Goal: Task Accomplishment & Management: Manage account settings

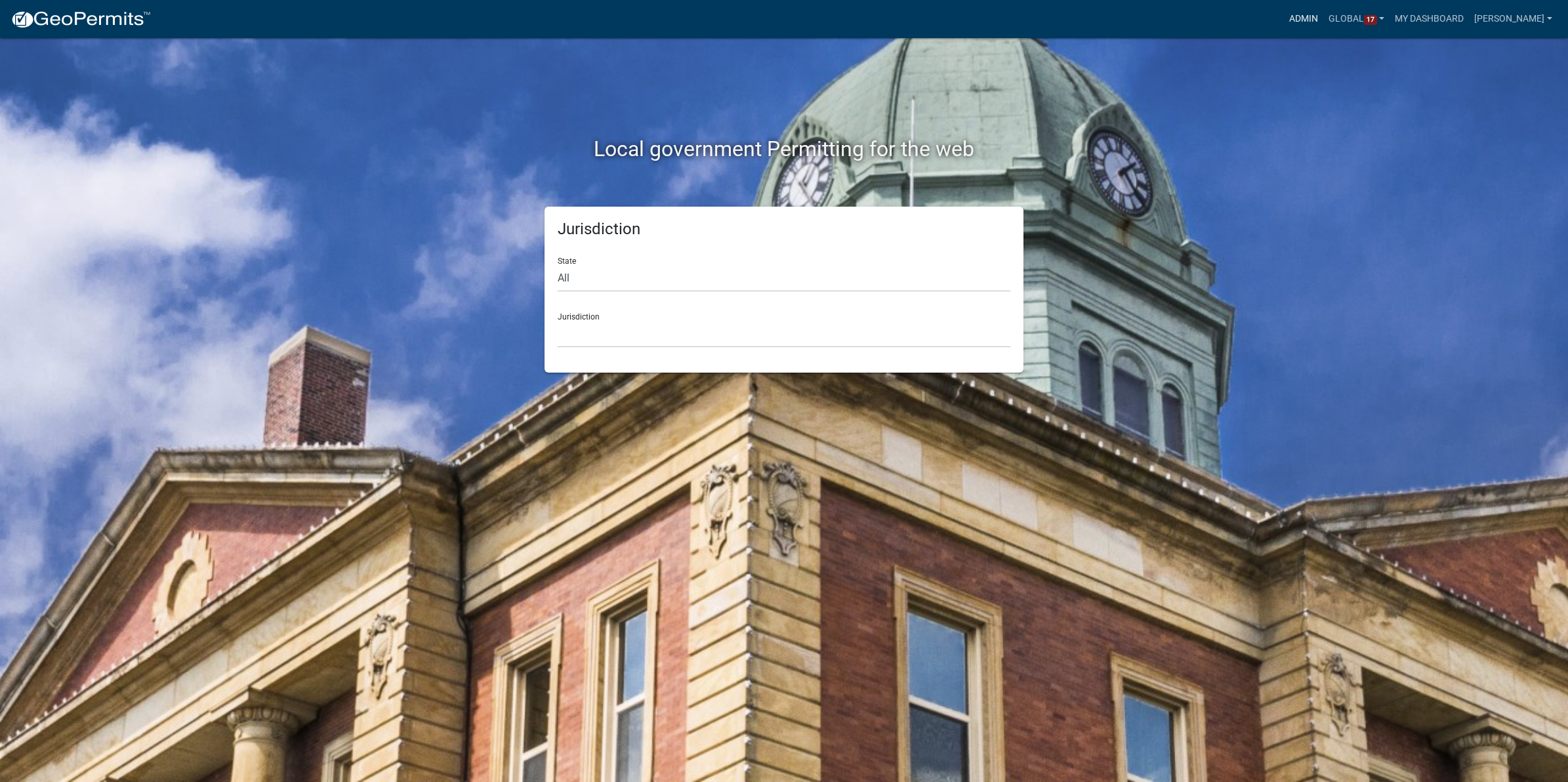
click at [1293, 12] on link "Admin" at bounding box center [1304, 19] width 40 height 25
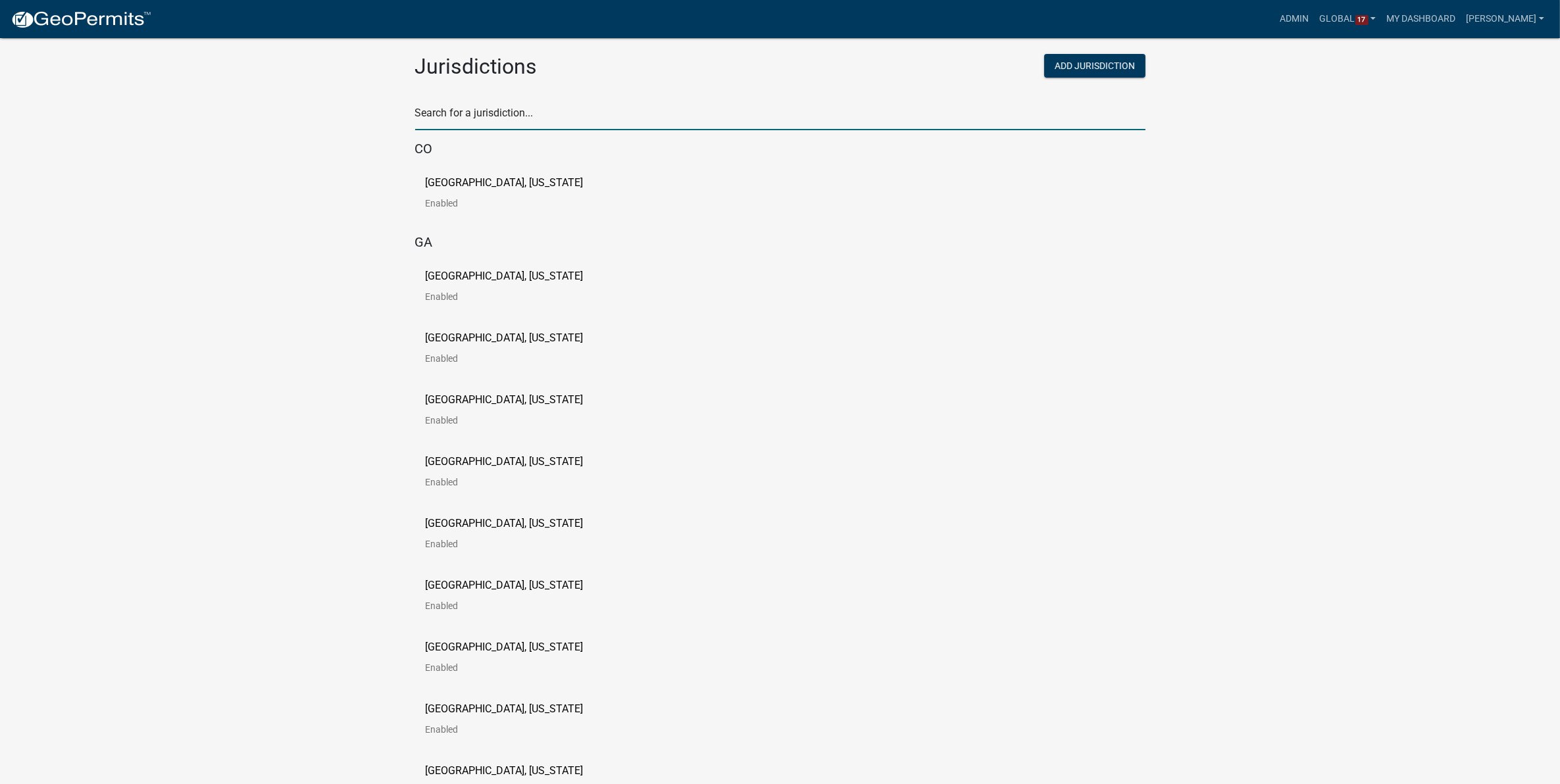
click at [660, 109] on input "text" at bounding box center [780, 117] width 730 height 27
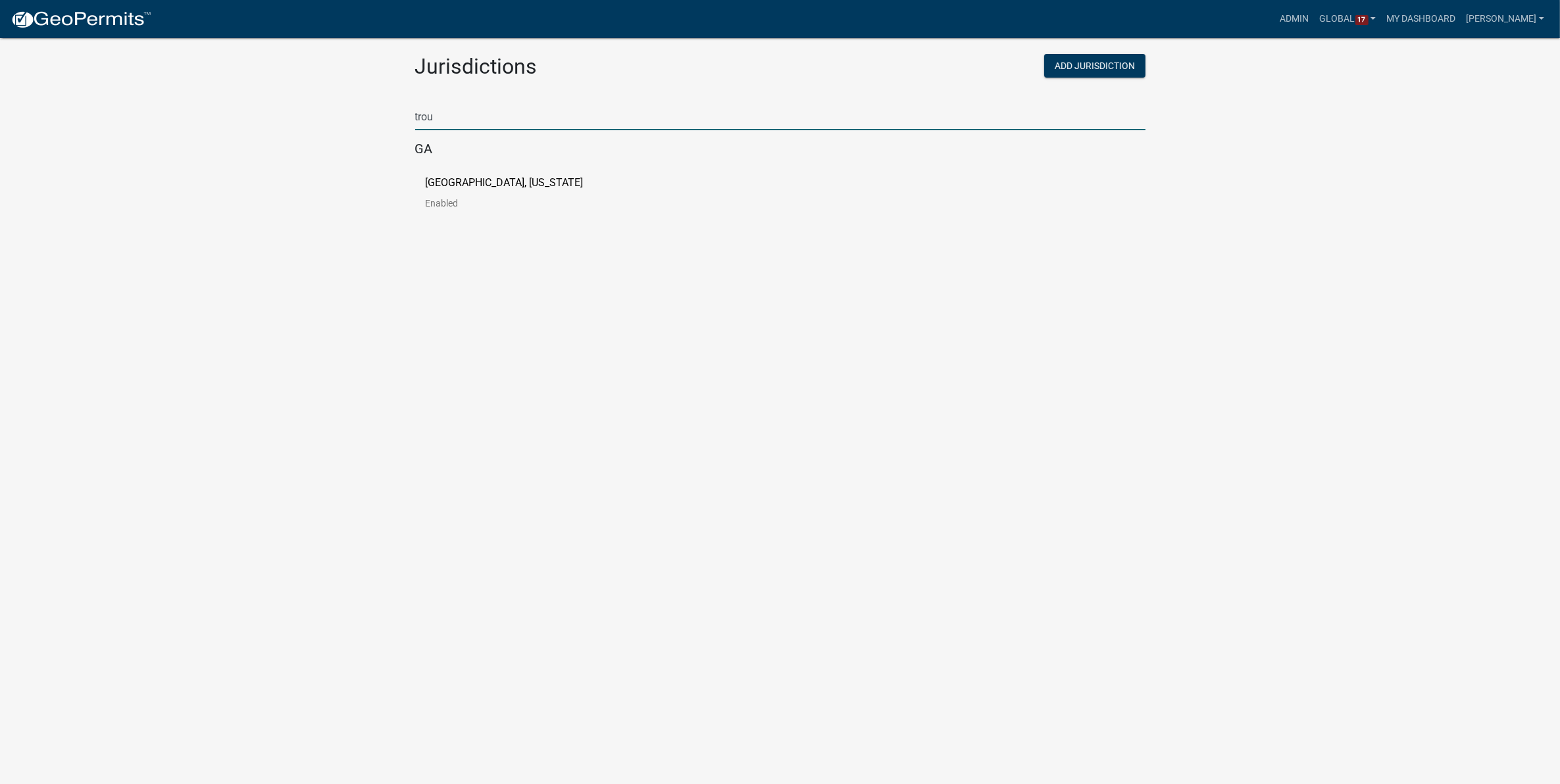
type input "trou"
click at [436, 186] on p "[GEOGRAPHIC_DATA], [US_STATE]" at bounding box center [504, 183] width 158 height 10
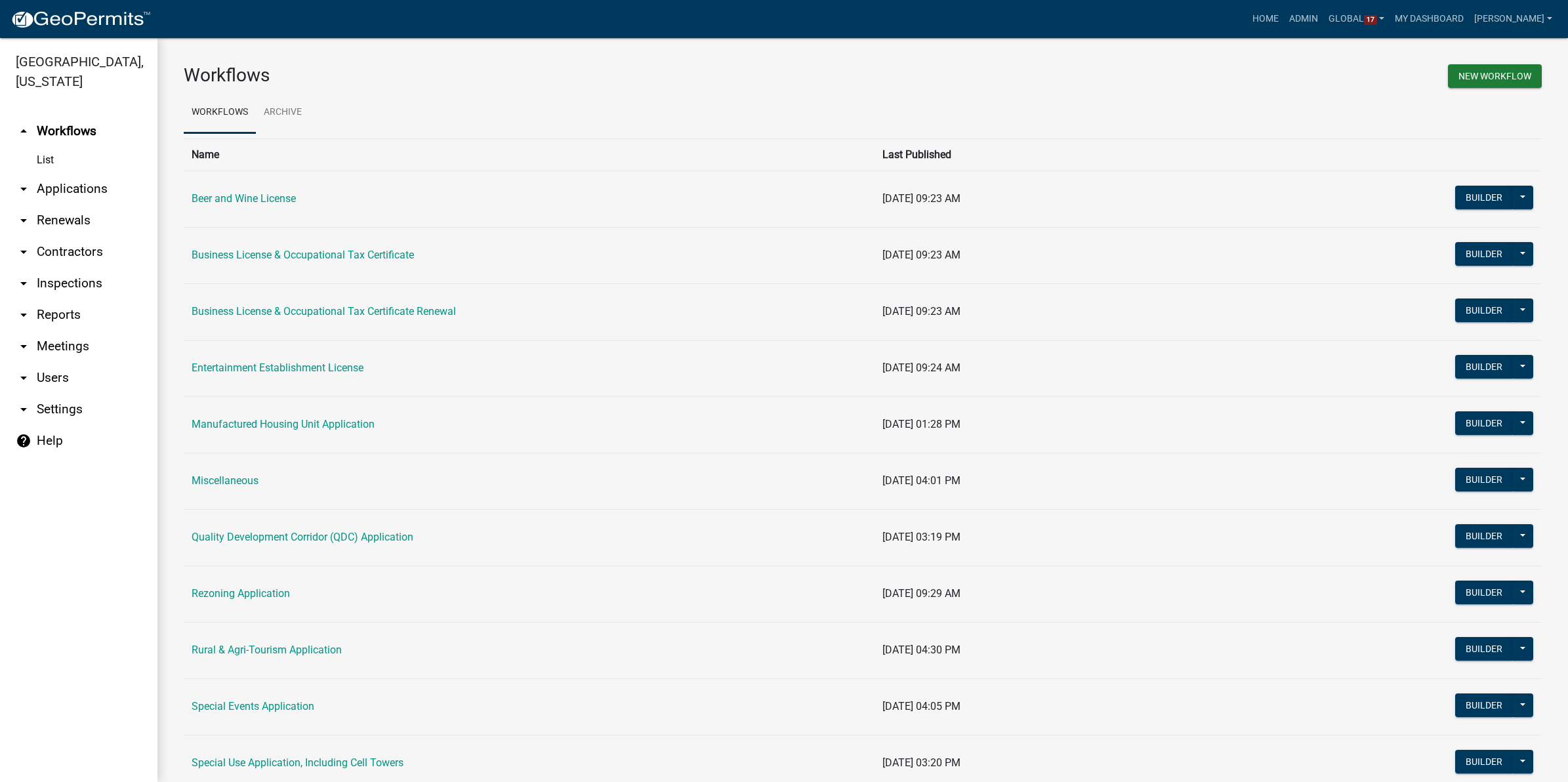
click at [48, 362] on link "arrow_drop_down Users" at bounding box center [78, 377] width 157 height 31
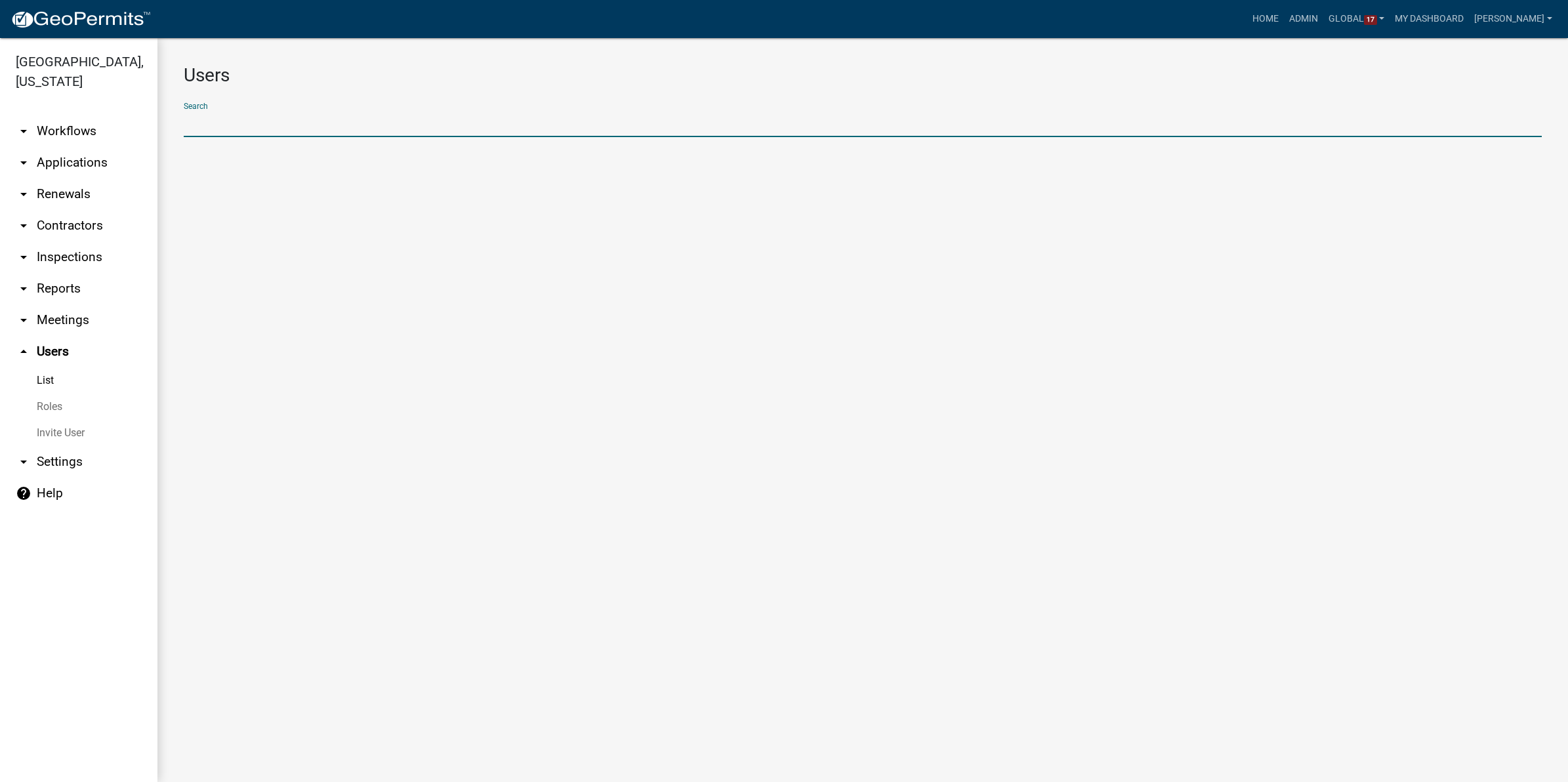
click at [274, 124] on input "text" at bounding box center [863, 124] width 1358 height 27
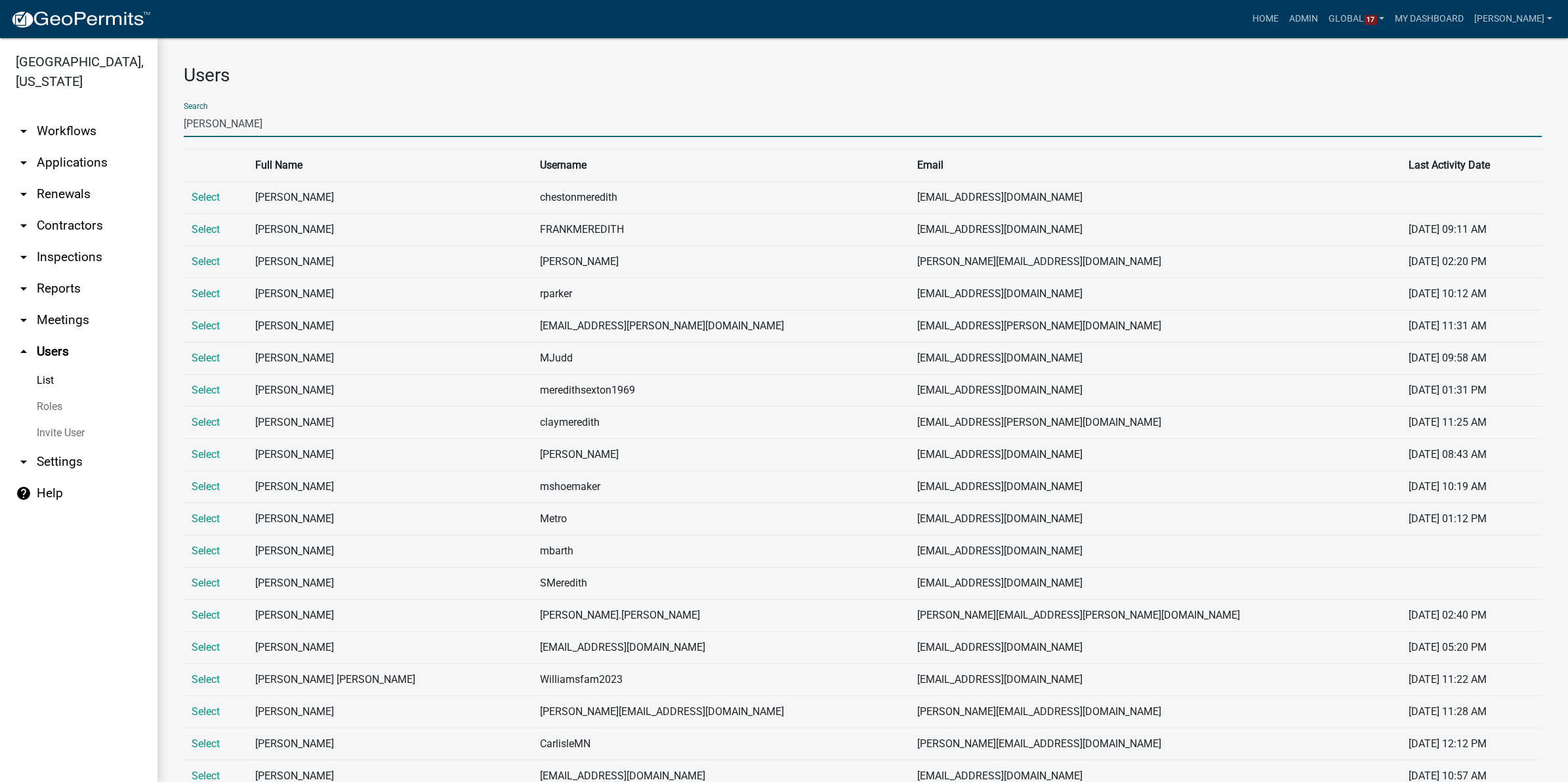
type input "[PERSON_NAME]"
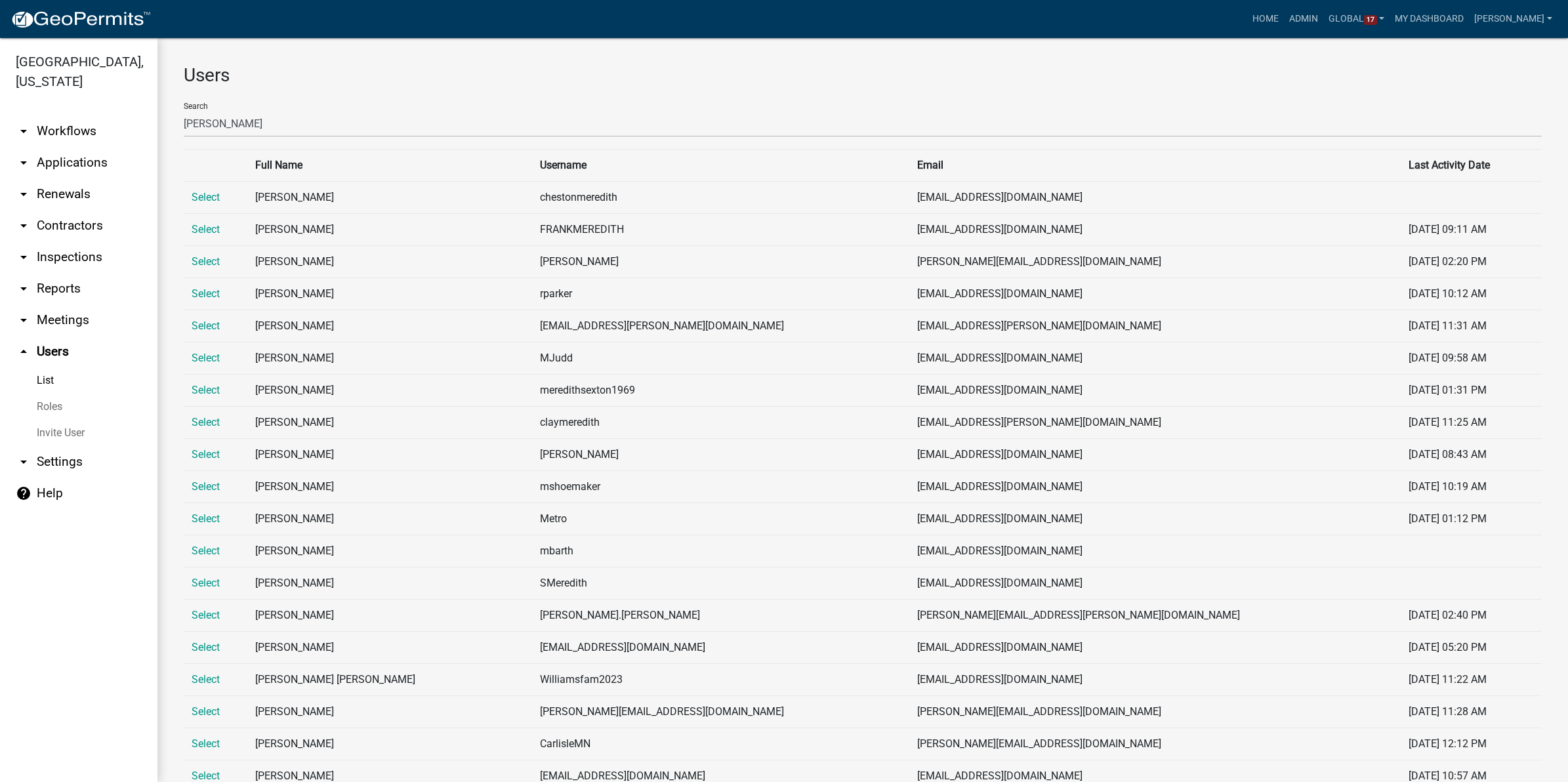
click at [629, 79] on h3 "Users" at bounding box center [863, 75] width 1358 height 22
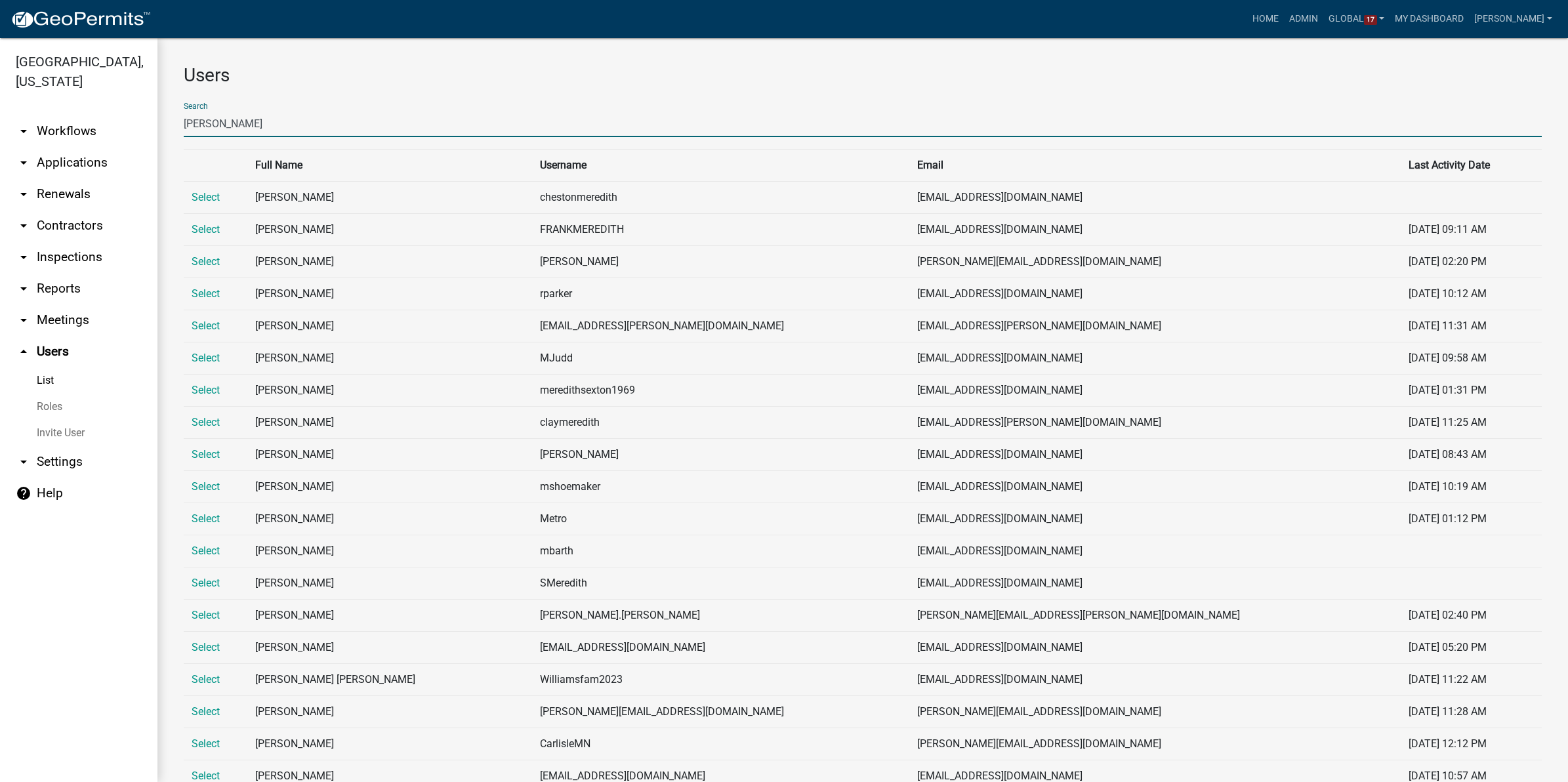
drag, startPoint x: 218, startPoint y: 124, endPoint x: 164, endPoint y: 122, distance: 54.0
click at [164, 122] on div "Users Search [PERSON_NAME] Full Name Username Email Last Activity Date Select […" at bounding box center [863, 578] width 1411 height 1080
paste input "[EMAIL_ADDRESS][DOMAIN_NAME]"
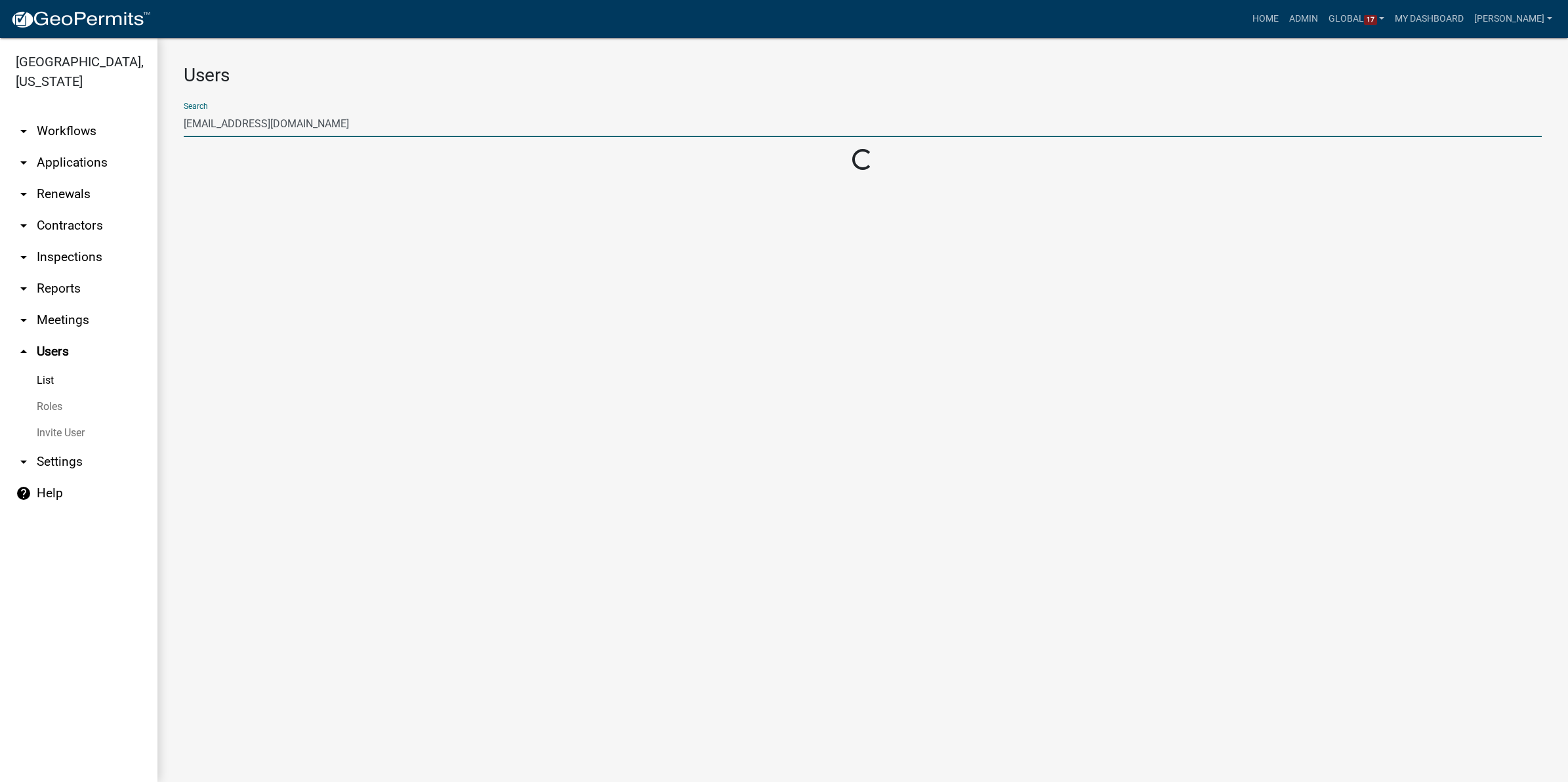
type input "[EMAIL_ADDRESS][DOMAIN_NAME]"
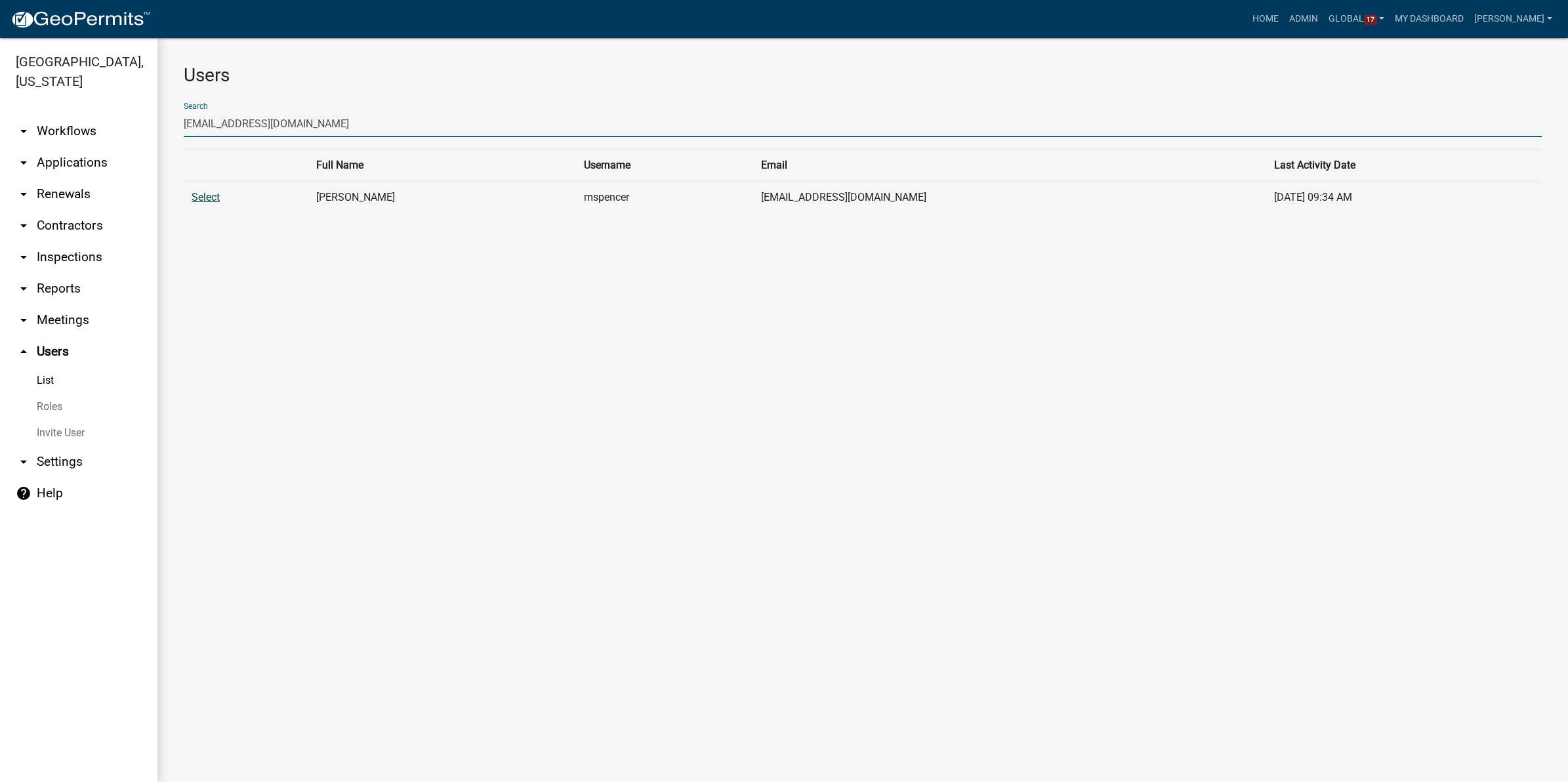
click at [195, 197] on link "Select" at bounding box center [206, 197] width 29 height 12
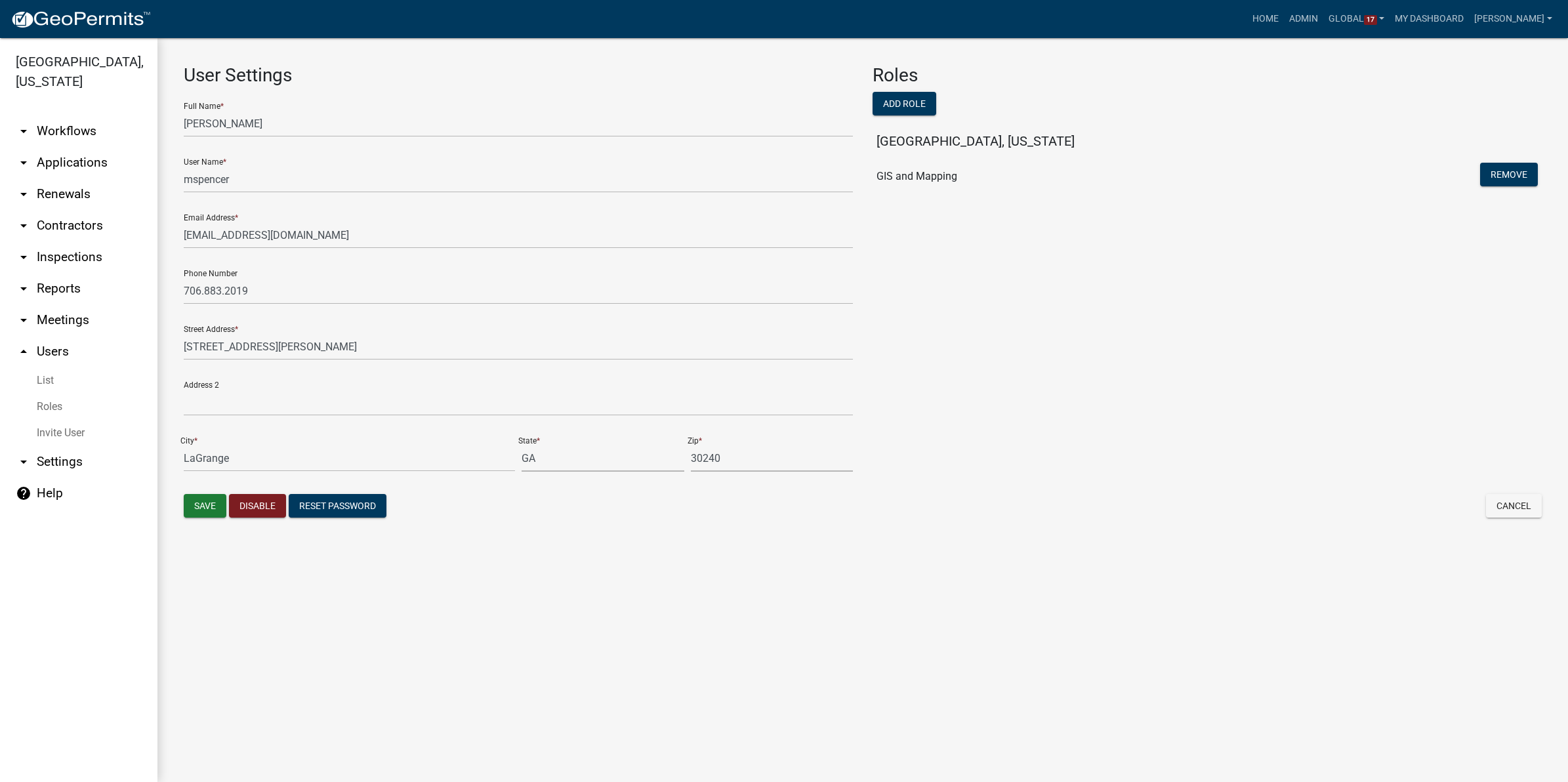
click at [48, 394] on link "Roles" at bounding box center [78, 407] width 157 height 26
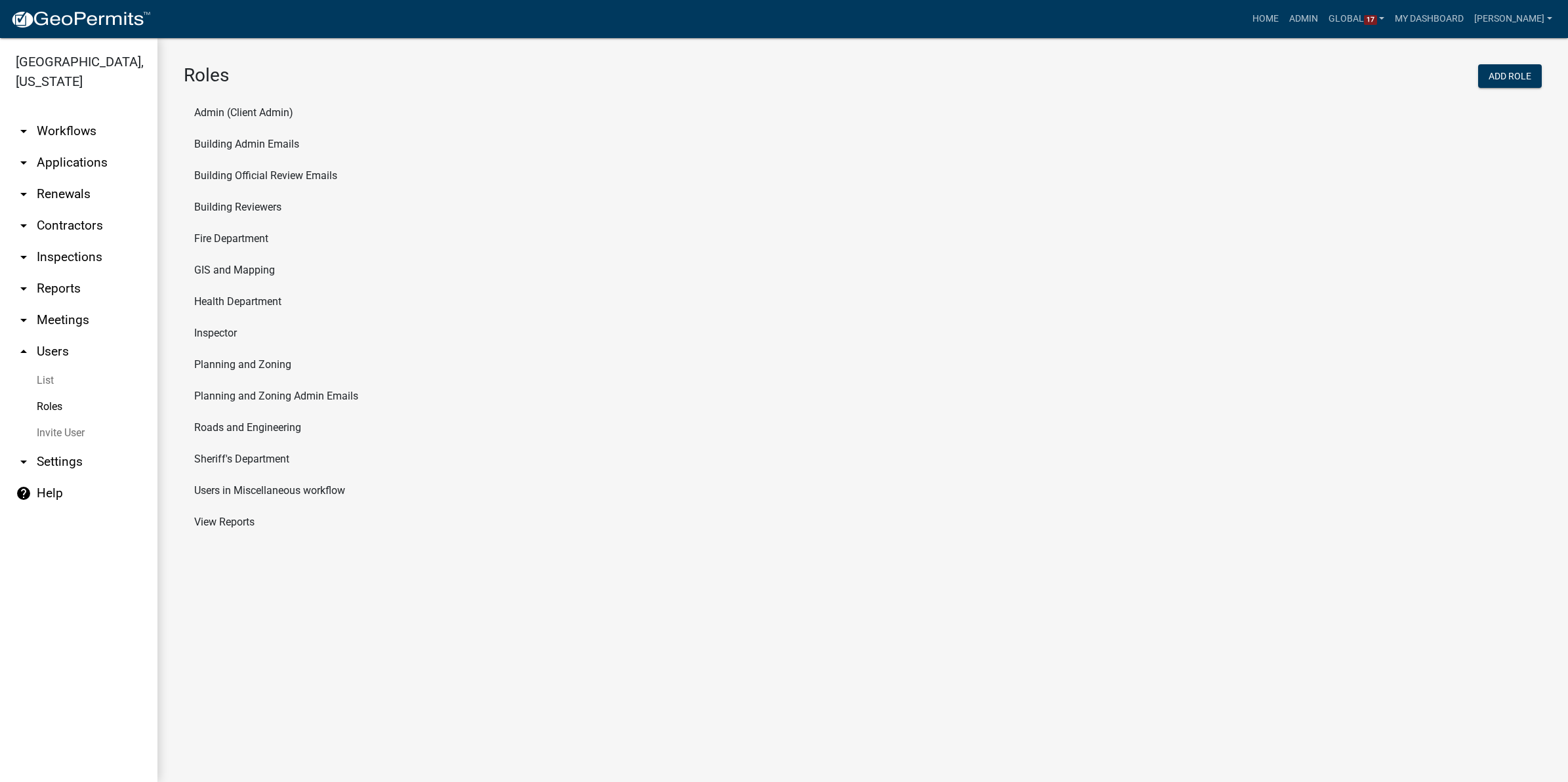
click at [244, 111] on li "Admin (Client Admin)" at bounding box center [863, 113] width 1358 height 31
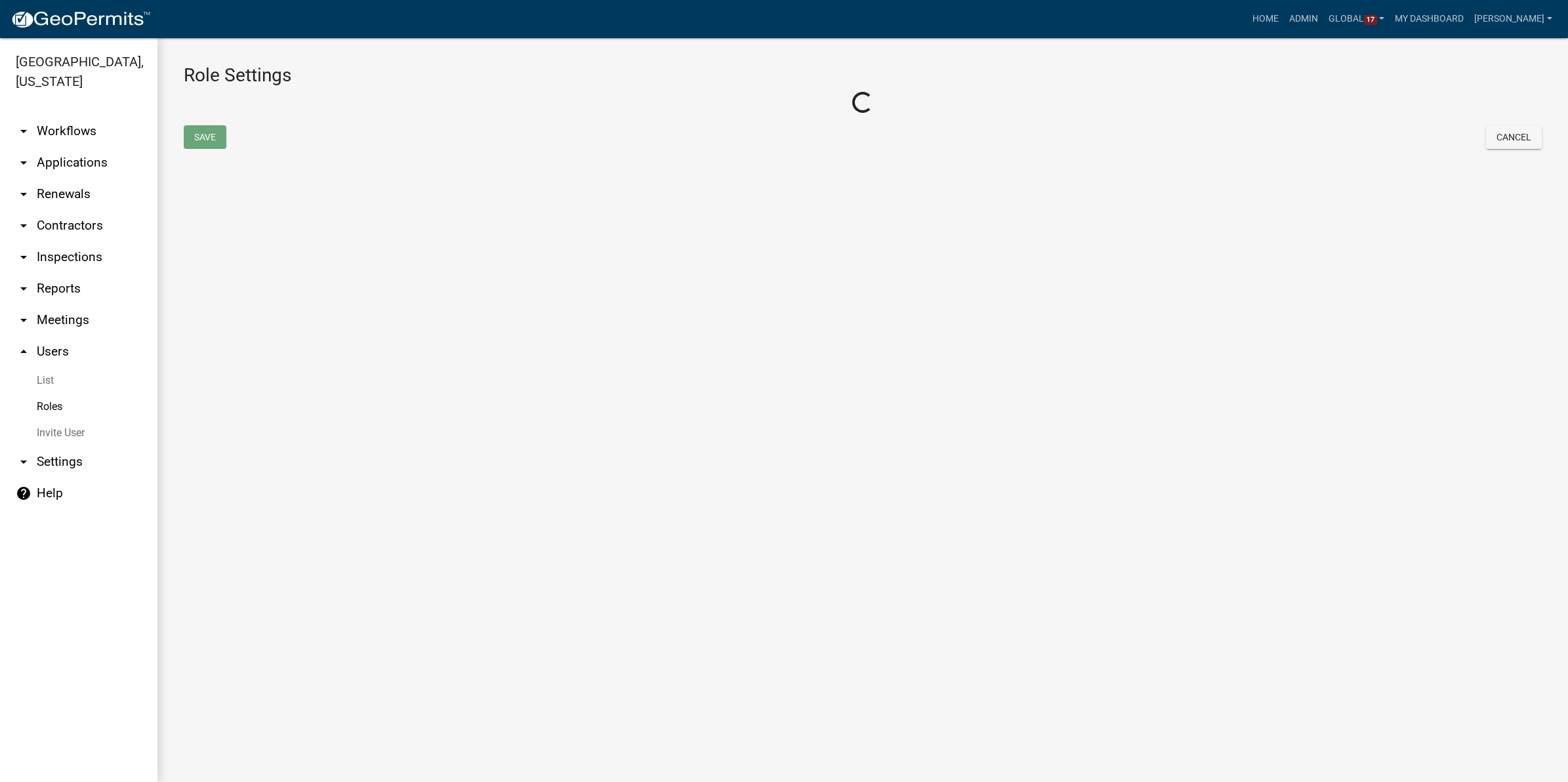
select select "1: green"
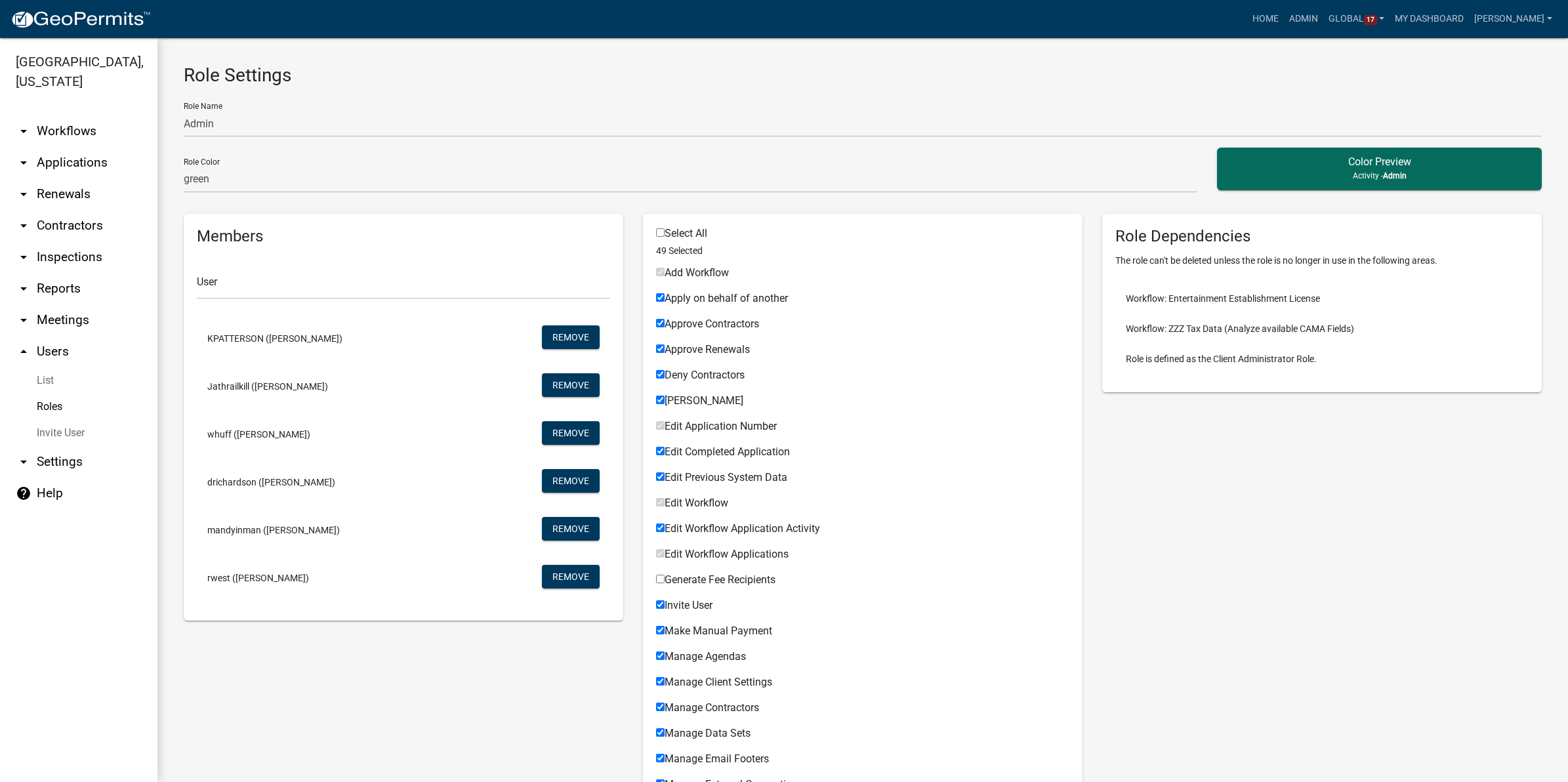
click at [493, 92] on div "Role Name Admin" at bounding box center [863, 115] width 1358 height 45
